Goal: Information Seeking & Learning: Find specific fact

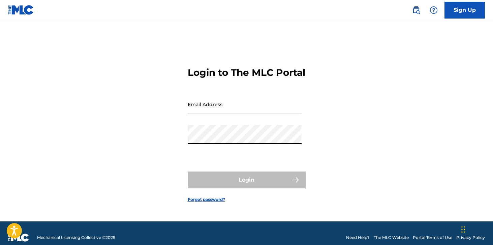
type input "[PERSON_NAME][EMAIL_ADDRESS][DOMAIN_NAME]"
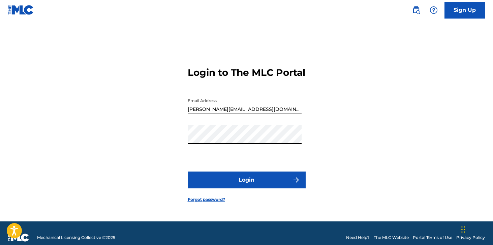
click at [235, 182] on button "Login" at bounding box center [247, 180] width 118 height 17
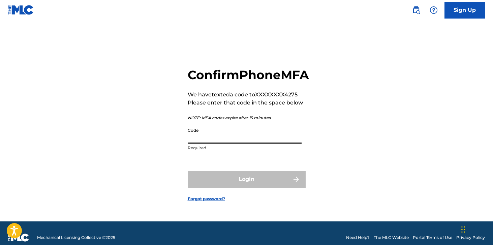
click at [191, 144] on input "Code" at bounding box center [245, 133] width 114 height 19
paste input "837046"
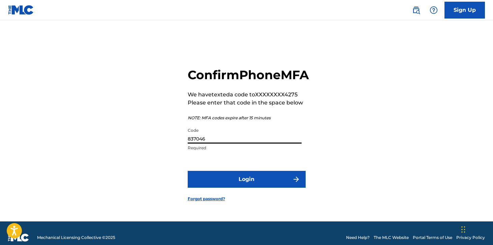
type input "837046"
click at [188, 171] on button "Login" at bounding box center [247, 179] width 118 height 17
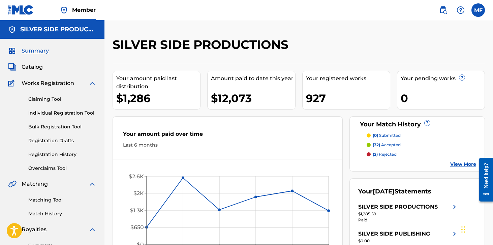
click at [442, 10] on img at bounding box center [443, 10] width 8 height 8
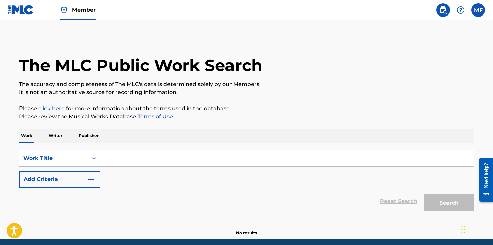
click at [127, 147] on div "SearchWithCriteria3b98df5f-36f2-49e0-9e29-ca6b50c5c27f Work Title Add Criteria …" at bounding box center [247, 178] width 456 height 71
click at [126, 154] on input "Search Form" at bounding box center [287, 158] width 374 height 16
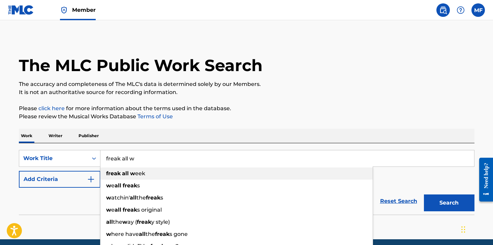
click at [136, 170] on span "eek" at bounding box center [140, 173] width 10 height 6
type input "freak all week"
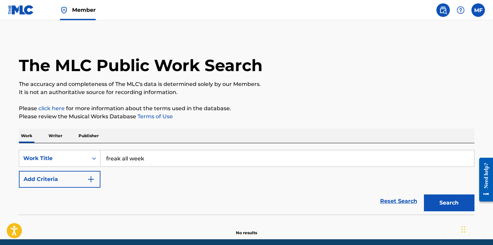
click at [52, 174] on button "Add Criteria" at bounding box center [60, 179] width 82 height 17
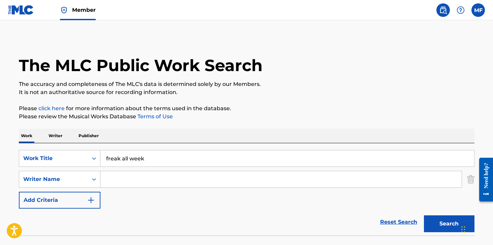
click at [139, 179] on input "Search Form" at bounding box center [280, 179] width 361 height 16
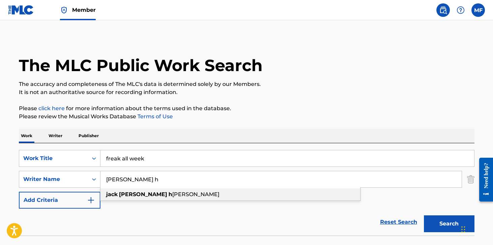
click at [138, 195] on strong "[PERSON_NAME]" at bounding box center [143, 194] width 48 height 6
type input "[PERSON_NAME] [PERSON_NAME]"
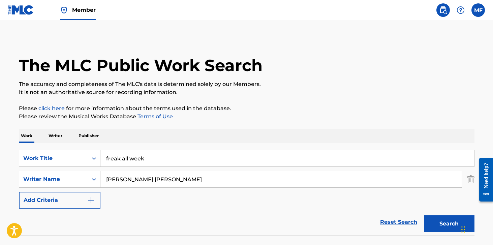
click at [442, 222] on button "Search" at bounding box center [449, 223] width 51 height 17
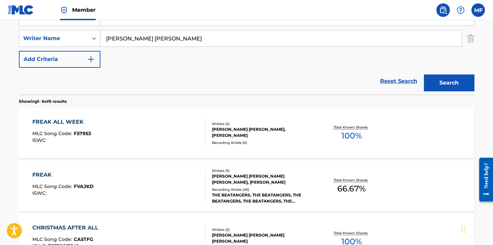
scroll to position [177, 0]
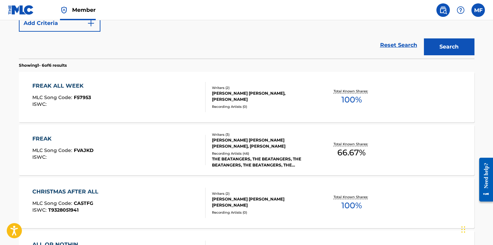
click at [125, 90] on div "FREAK ALL WEEK MLC Song Code : F57953 ISWC :" at bounding box center [118, 97] width 173 height 30
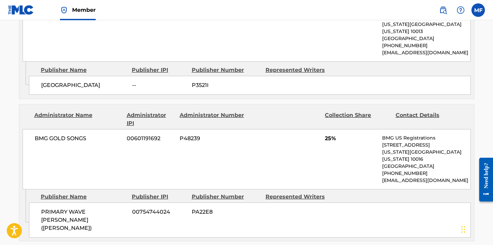
scroll to position [558, 0]
